Goal: Navigation & Orientation: Find specific page/section

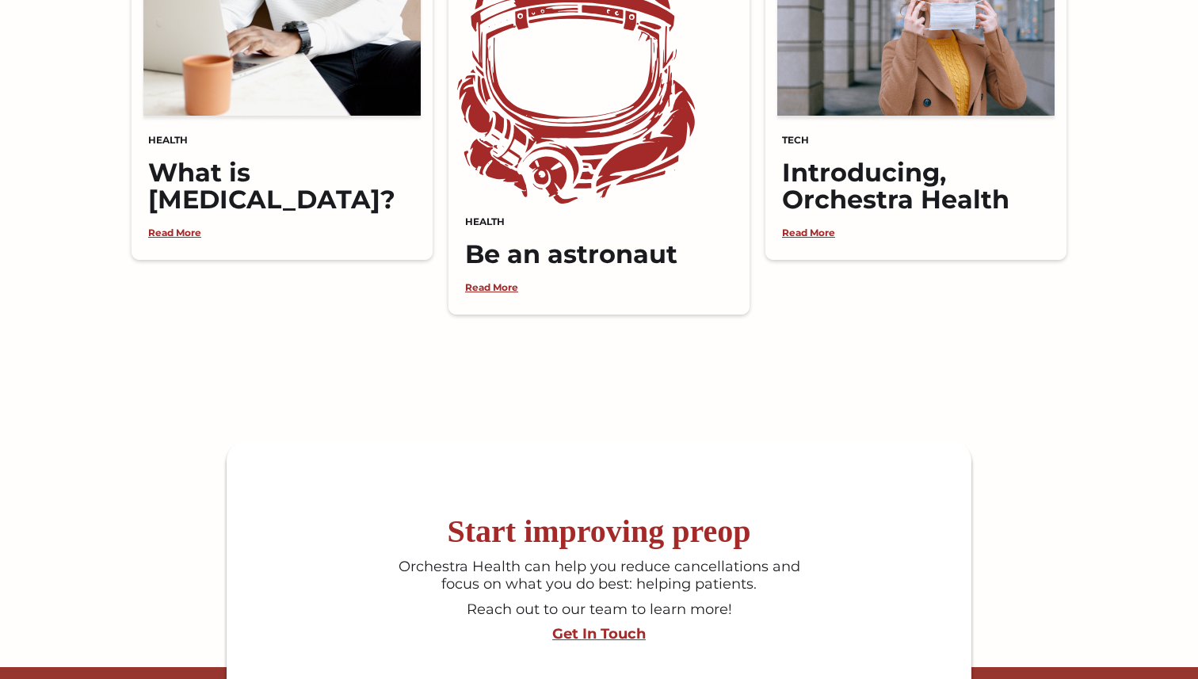
scroll to position [4132, 0]
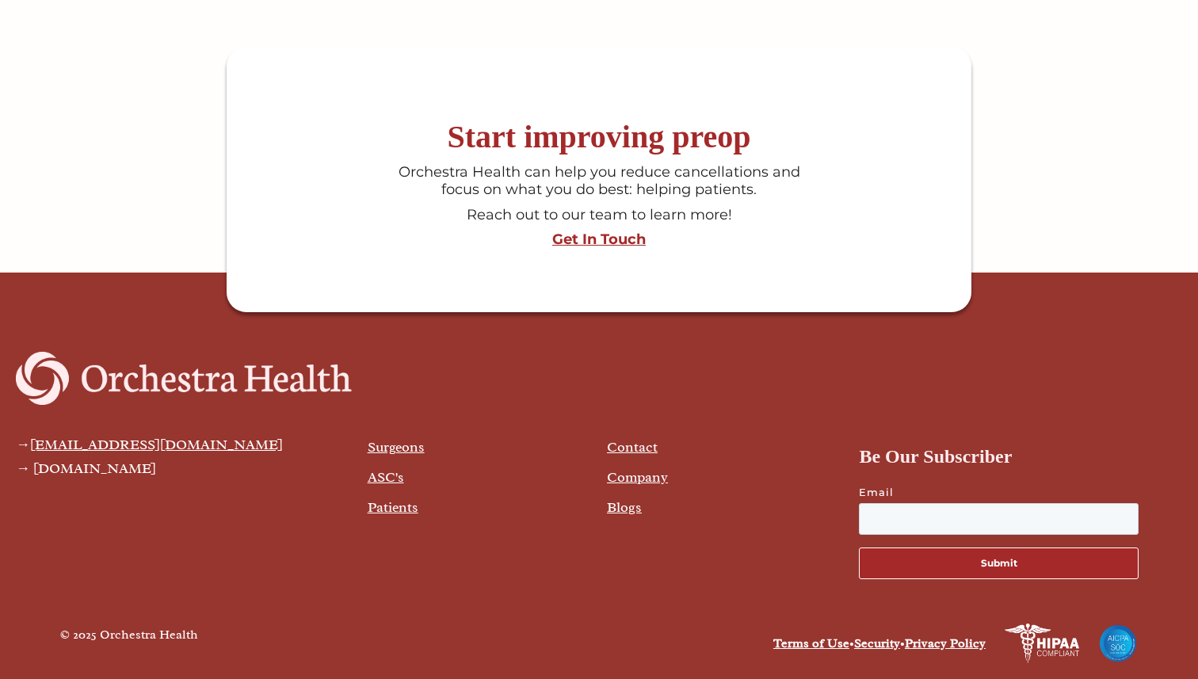
click at [620, 508] on link "Blogs" at bounding box center [624, 507] width 35 height 17
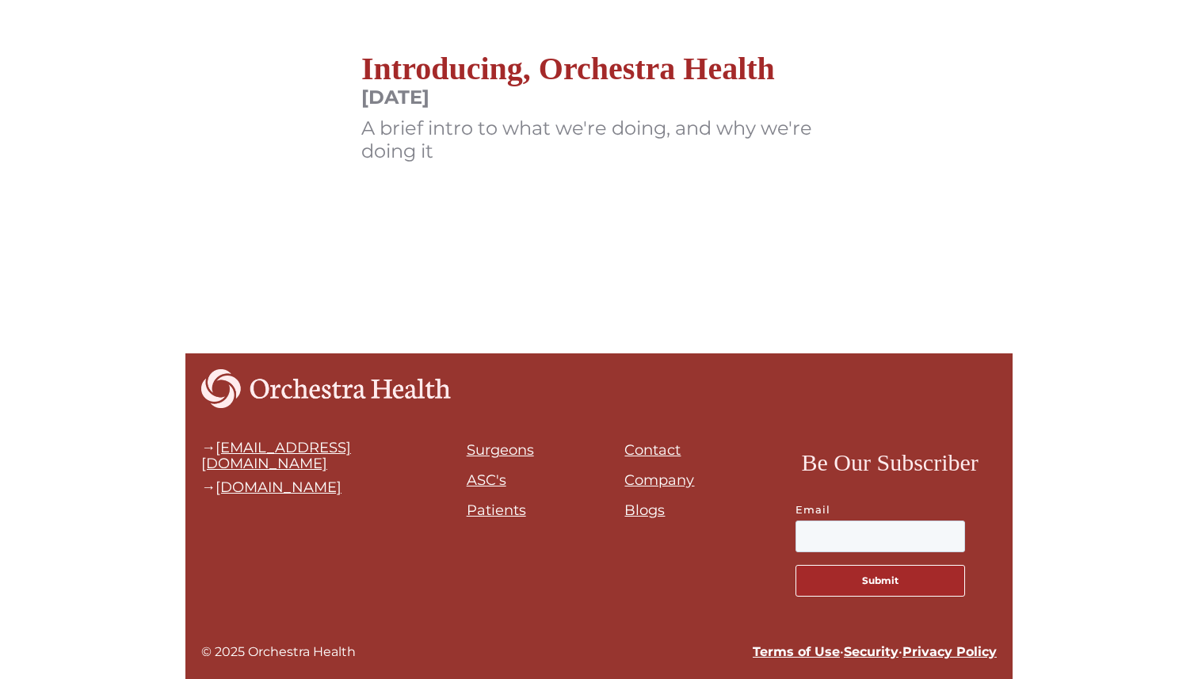
scroll to position [837, 0]
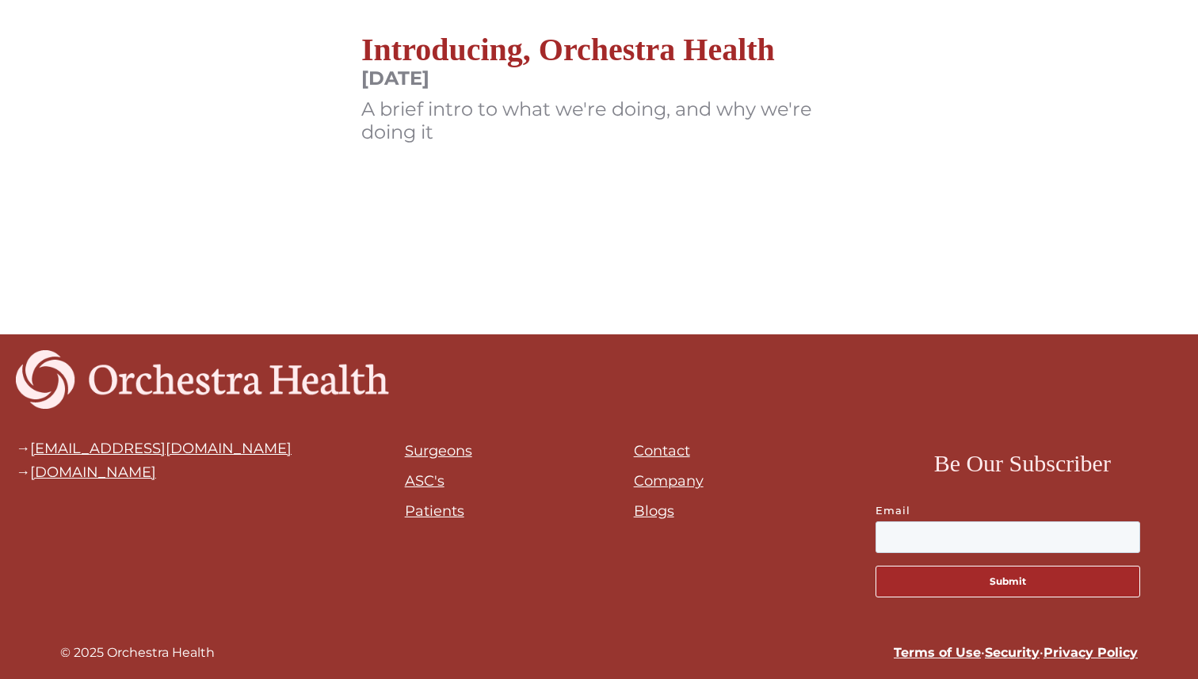
click at [992, 522] on input "email" at bounding box center [1008, 538] width 265 height 32
click at [983, 532] on input "email" at bounding box center [1008, 538] width 265 height 32
click at [664, 483] on link "Company" at bounding box center [669, 480] width 70 height 17
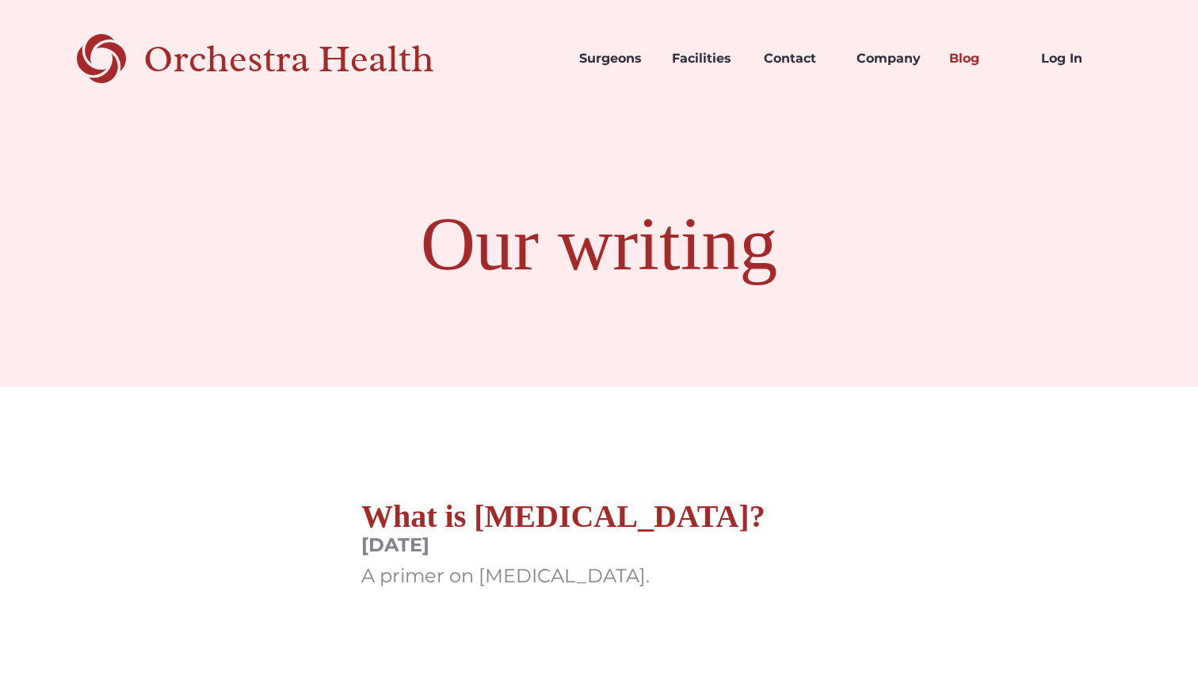
click at [565, 250] on h1 "Our writing" at bounding box center [599, 244] width 1198 height 95
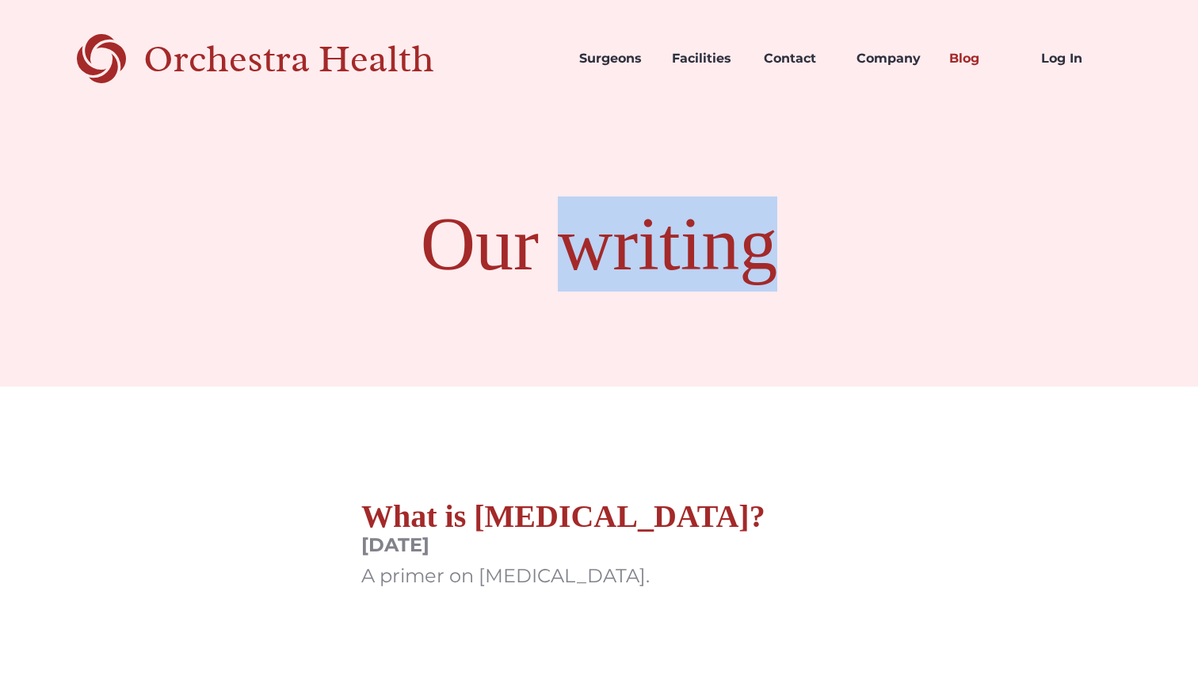
click at [565, 250] on h1 "Our writing" at bounding box center [599, 244] width 1198 height 95
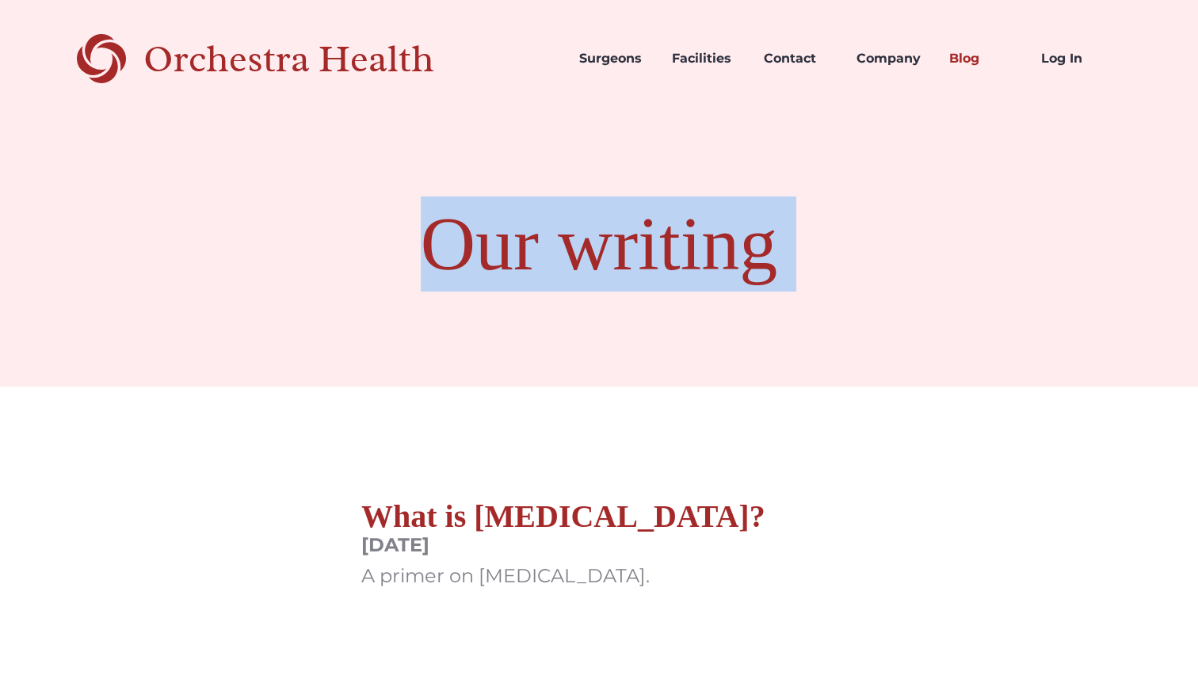
click at [565, 250] on h1 "Our writing" at bounding box center [599, 244] width 1198 height 95
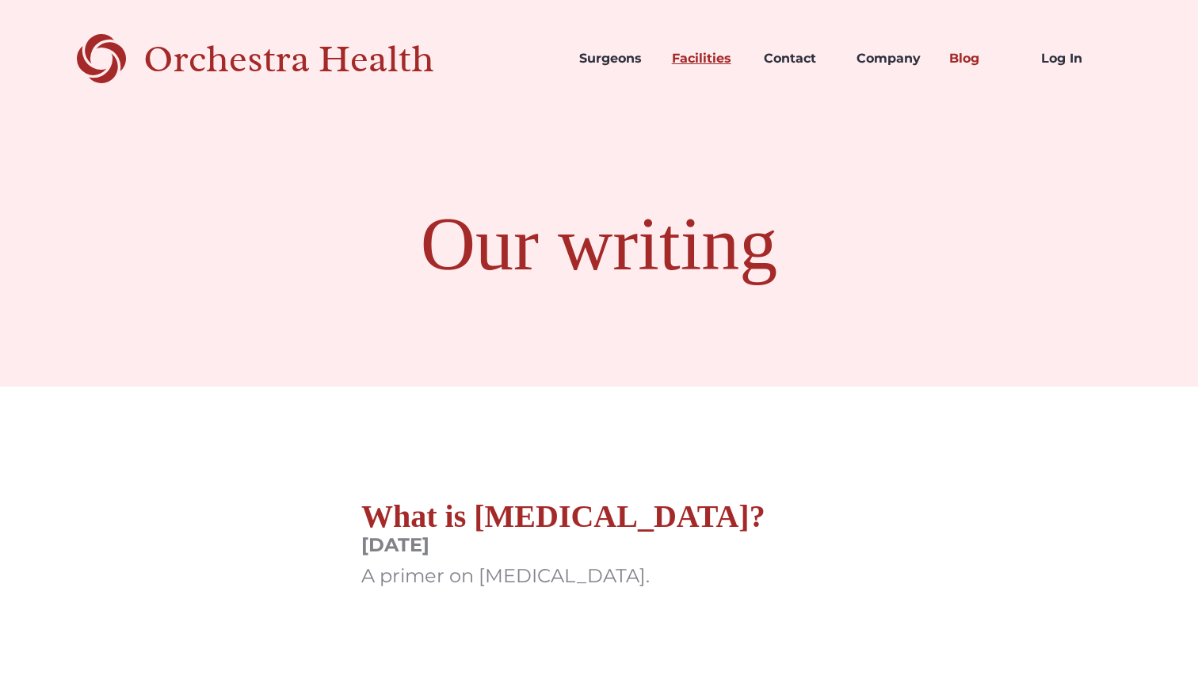
click at [709, 48] on link "Facilities" at bounding box center [705, 59] width 93 height 54
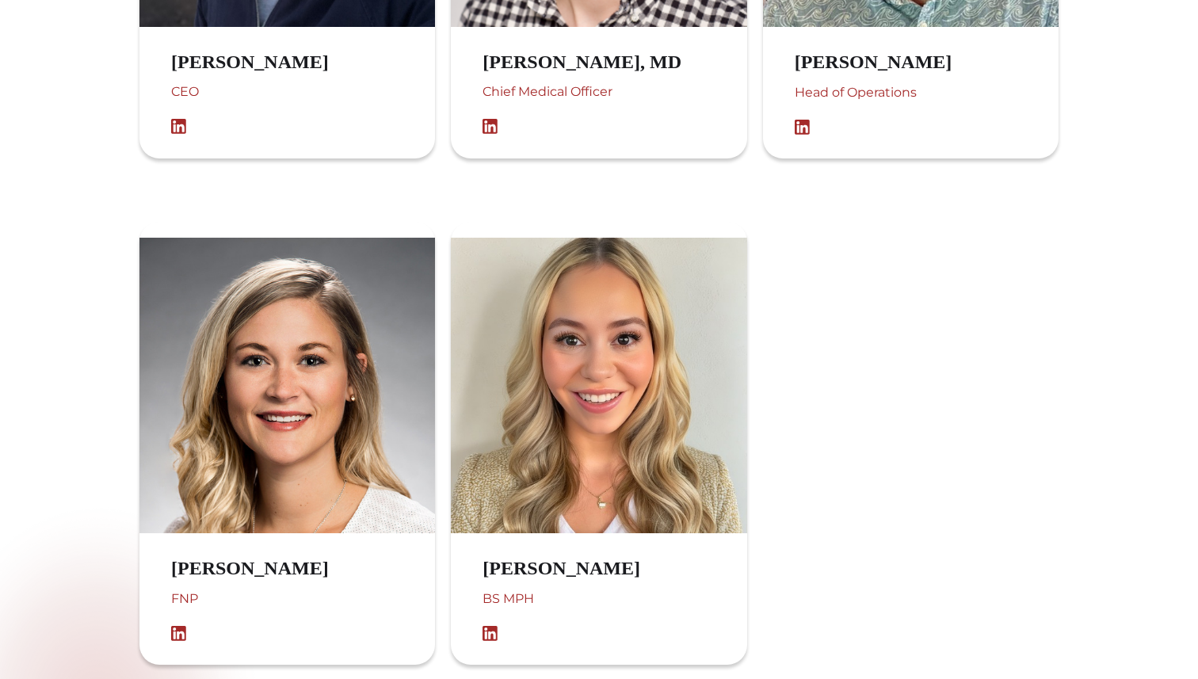
scroll to position [1466, 0]
